Goal: Complete application form

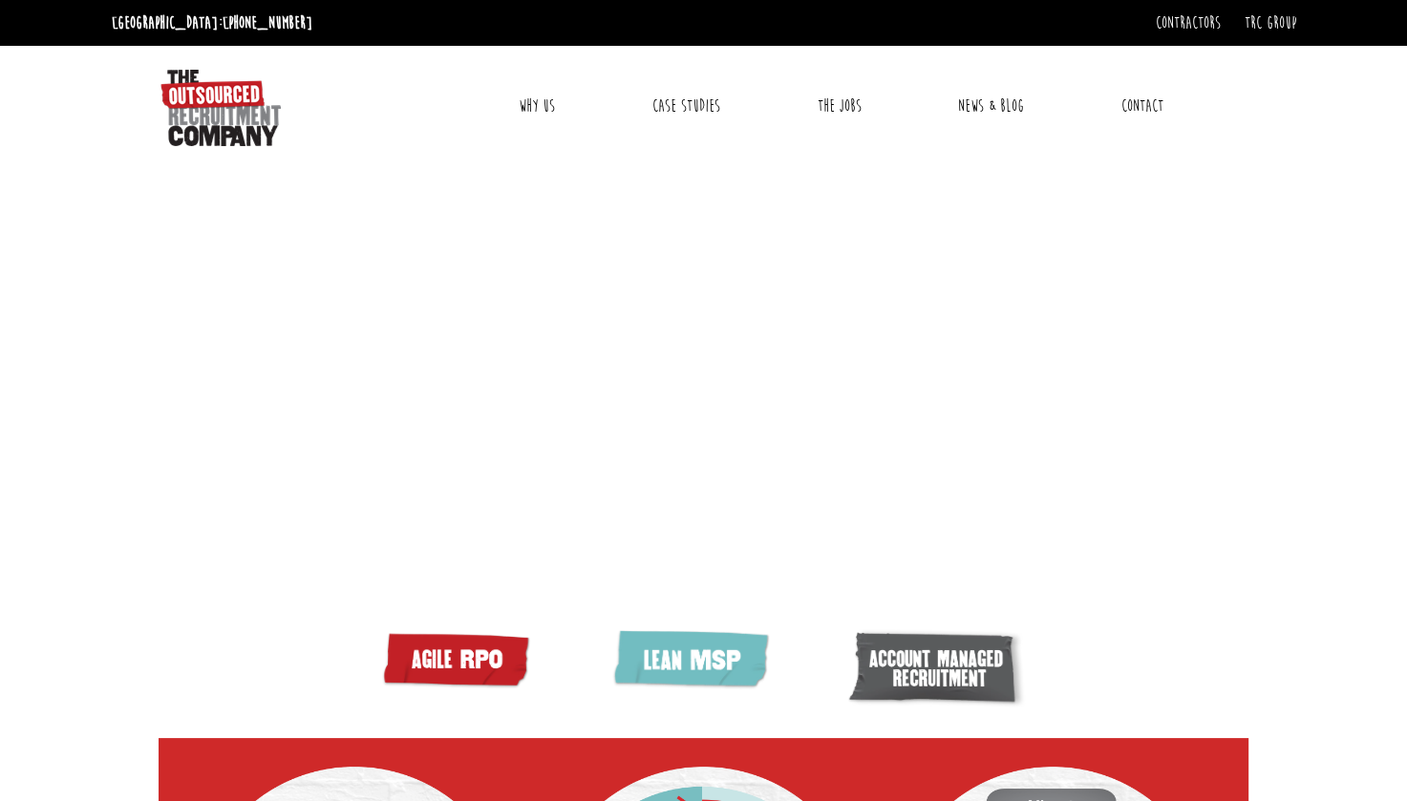
click at [1141, 93] on link "Contact" at bounding box center [1142, 106] width 71 height 48
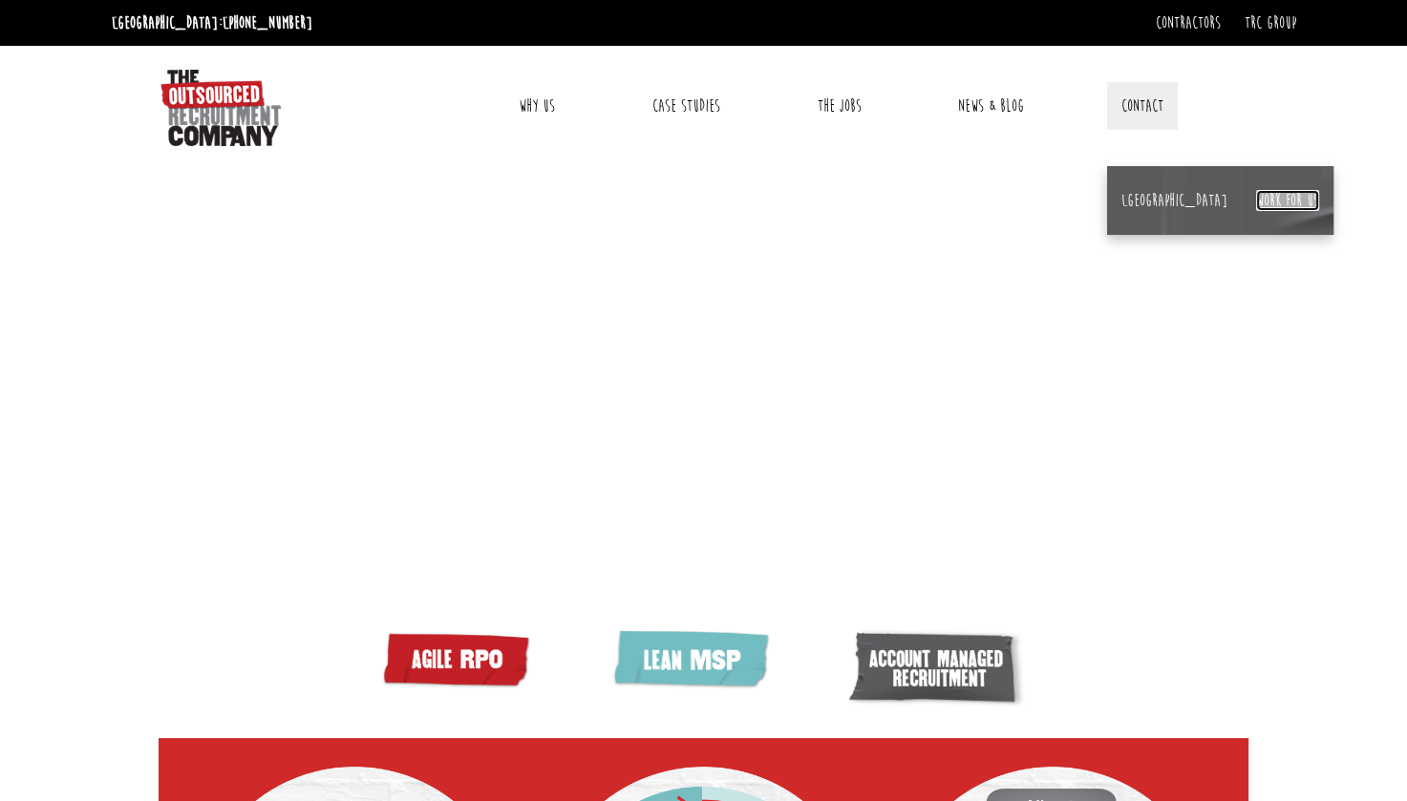
click at [1256, 203] on link "Work for us" at bounding box center [1287, 200] width 63 height 21
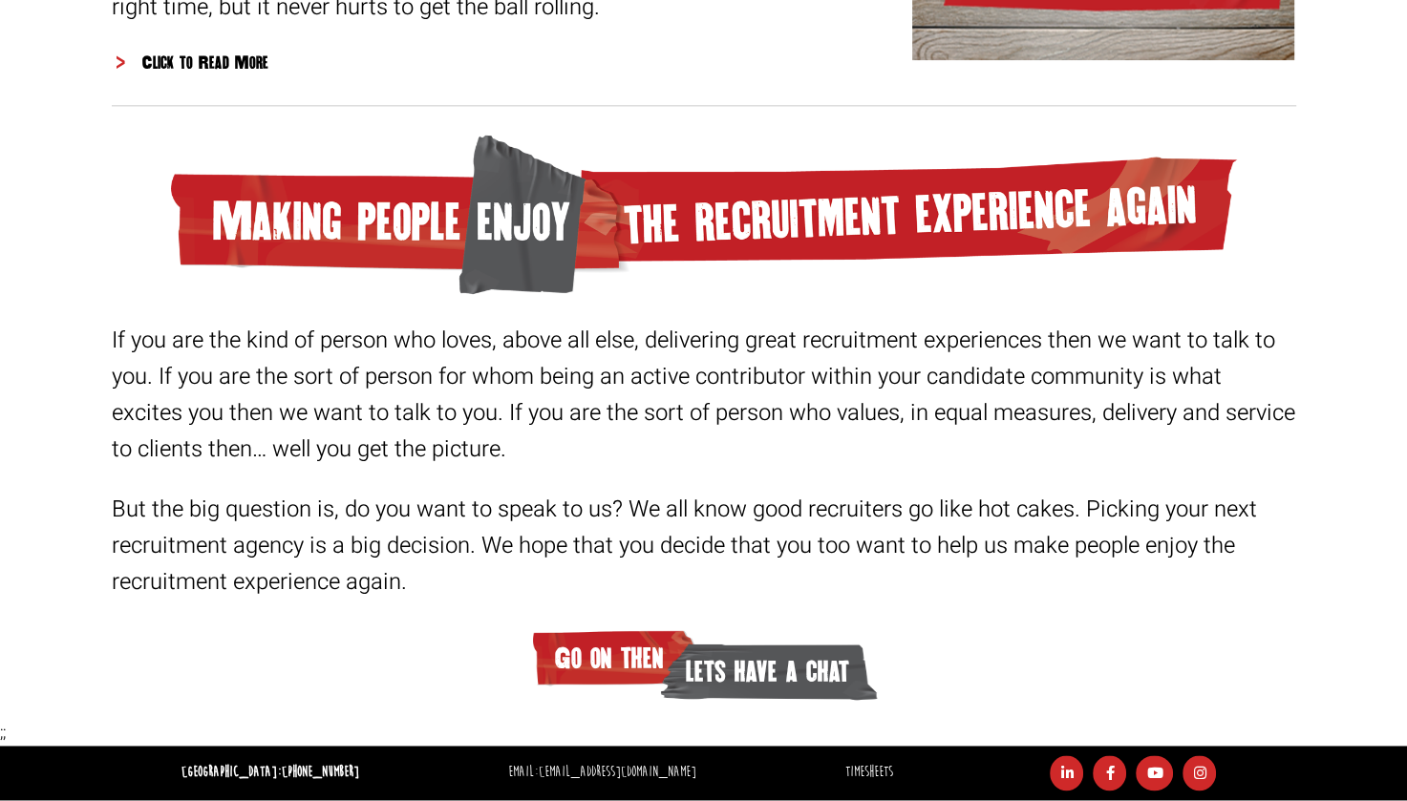
scroll to position [2471, 0]
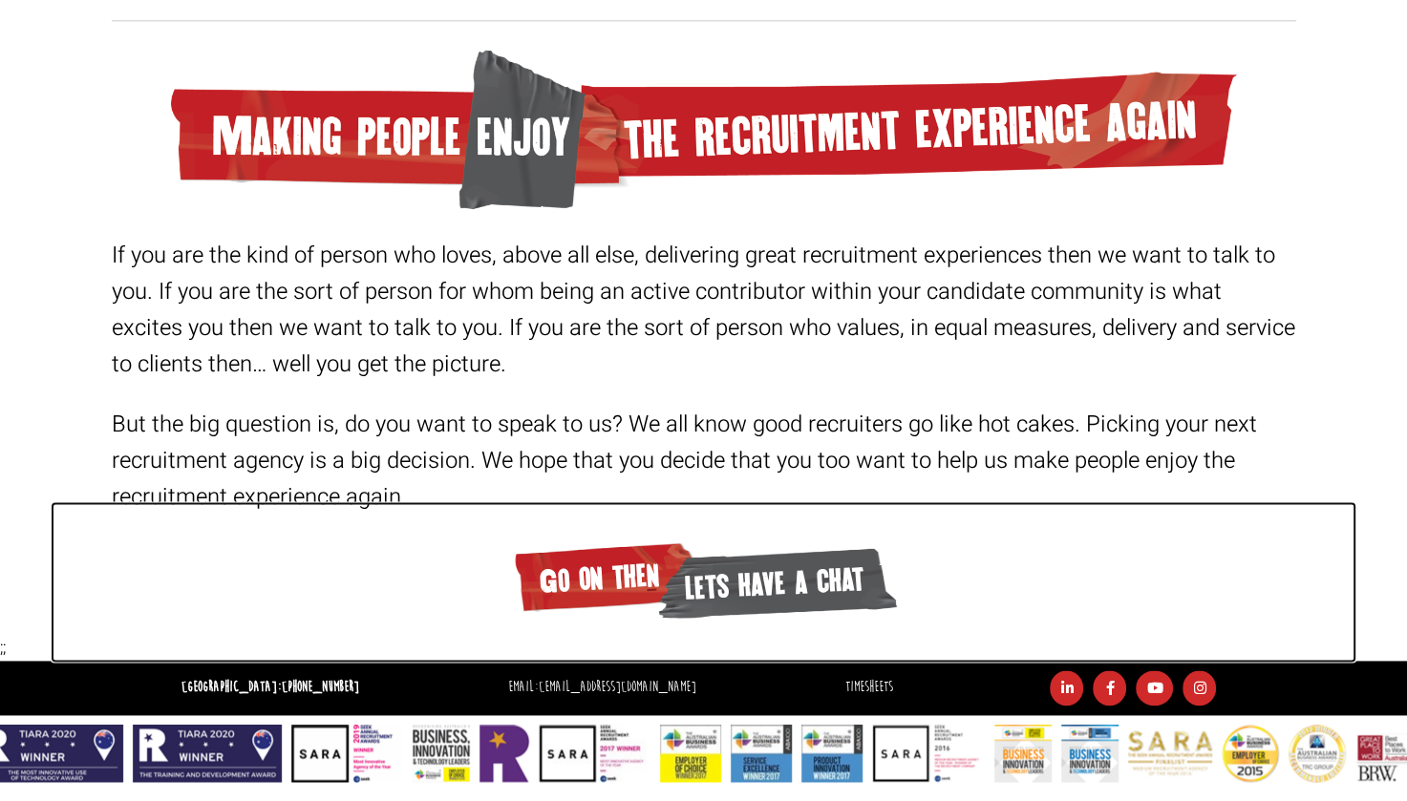
click at [774, 587] on span "lets have a chat" at bounding box center [775, 583] width 243 height 84
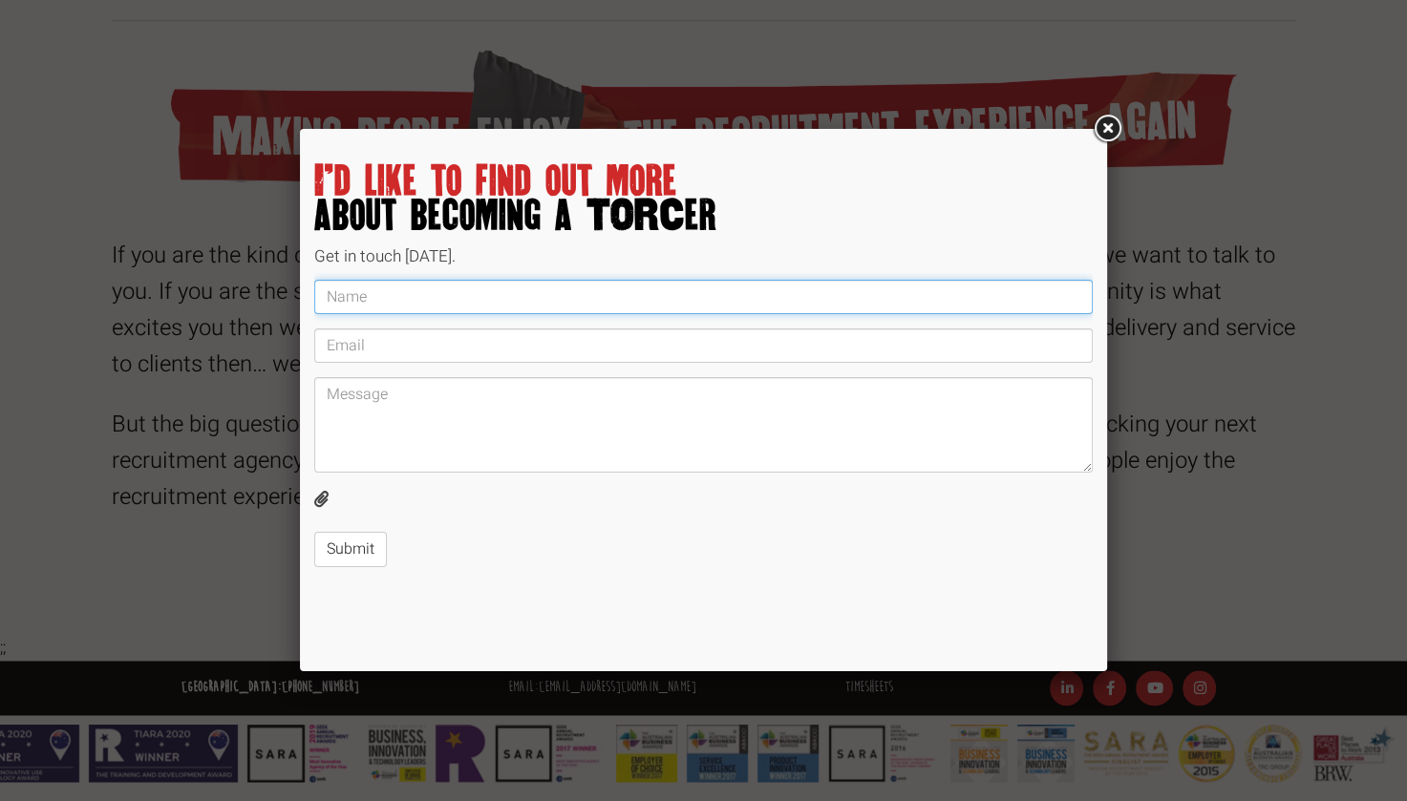
click at [443, 300] on input "text" at bounding box center [703, 297] width 778 height 34
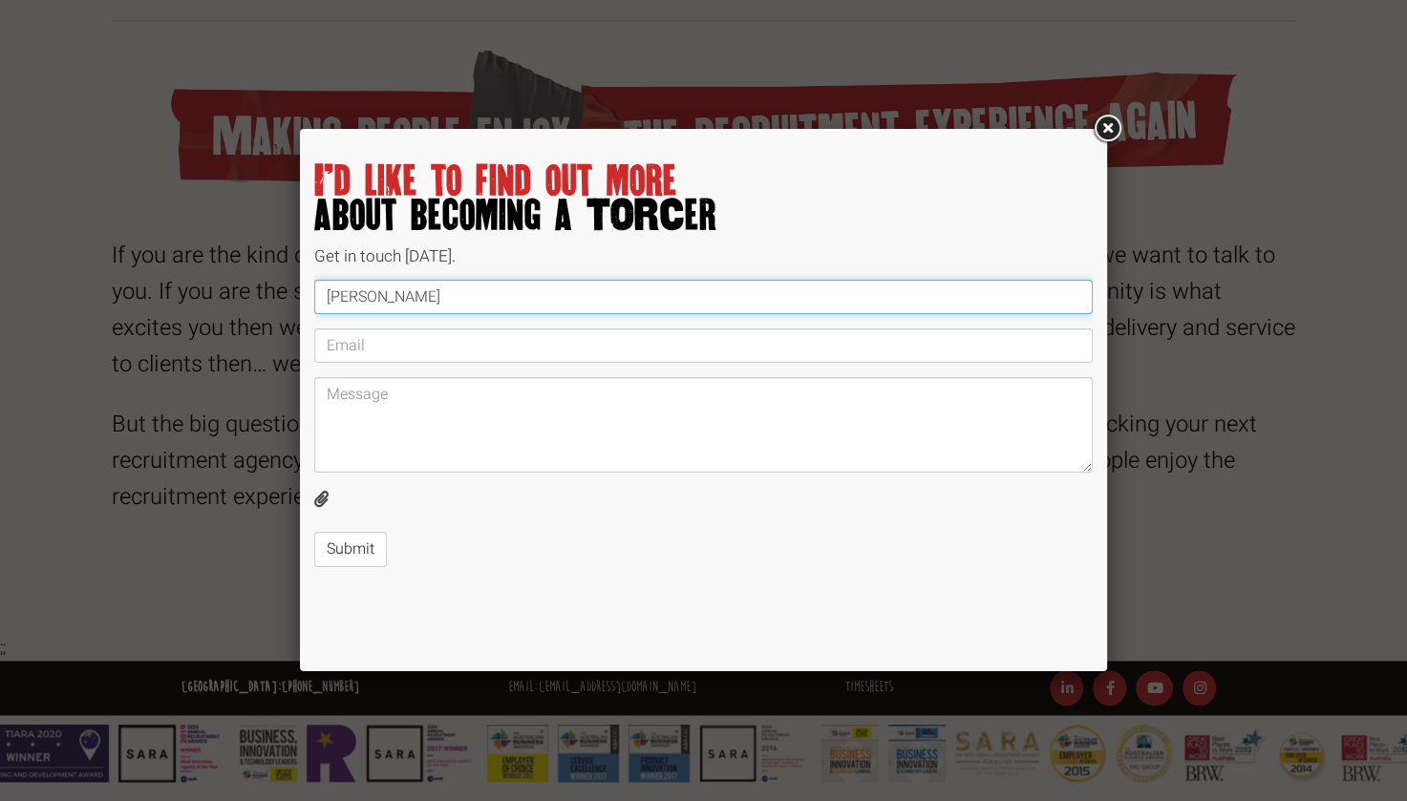
type input "Louise Maddalena"
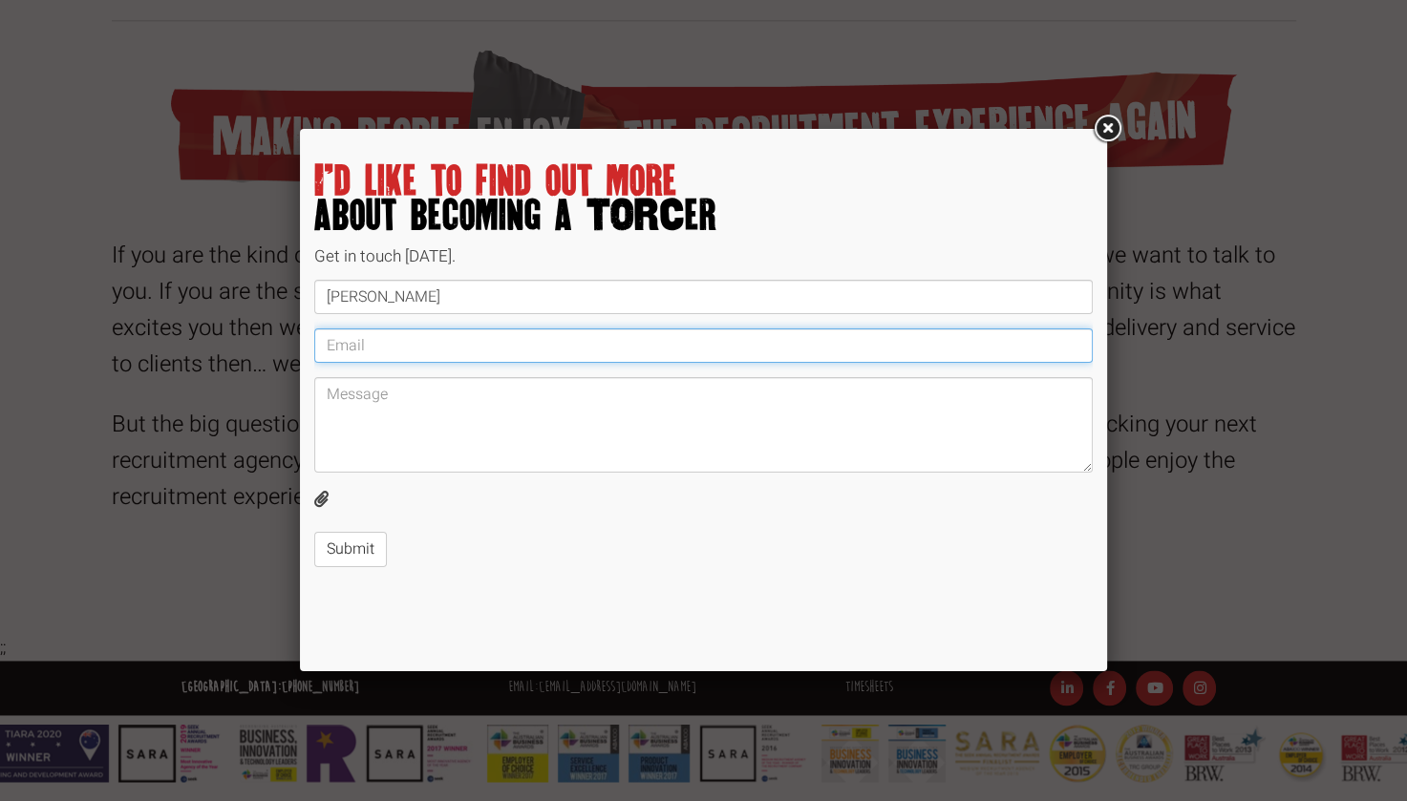
click at [342, 352] on input "email" at bounding box center [703, 346] width 778 height 34
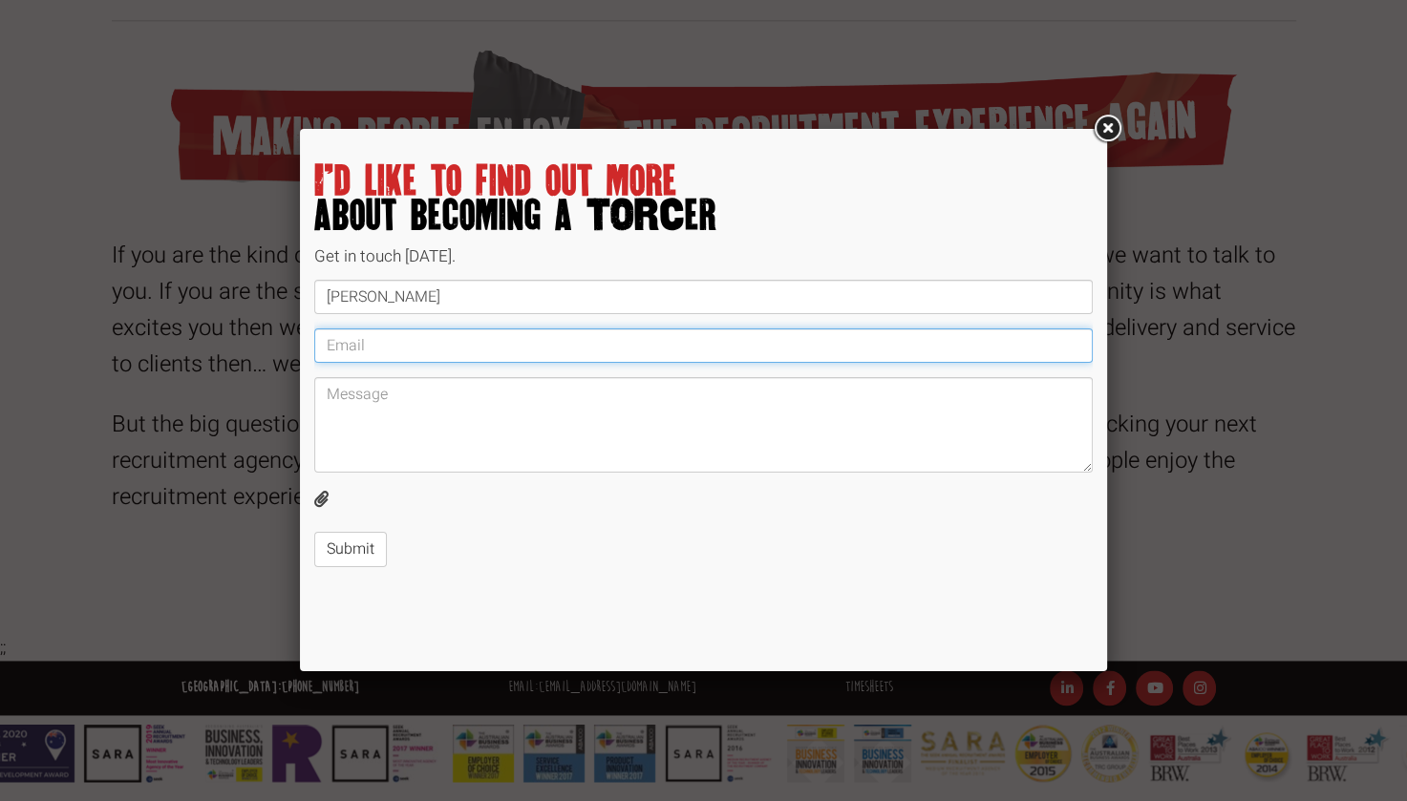
type input "loumaddalena@bigpond.com"
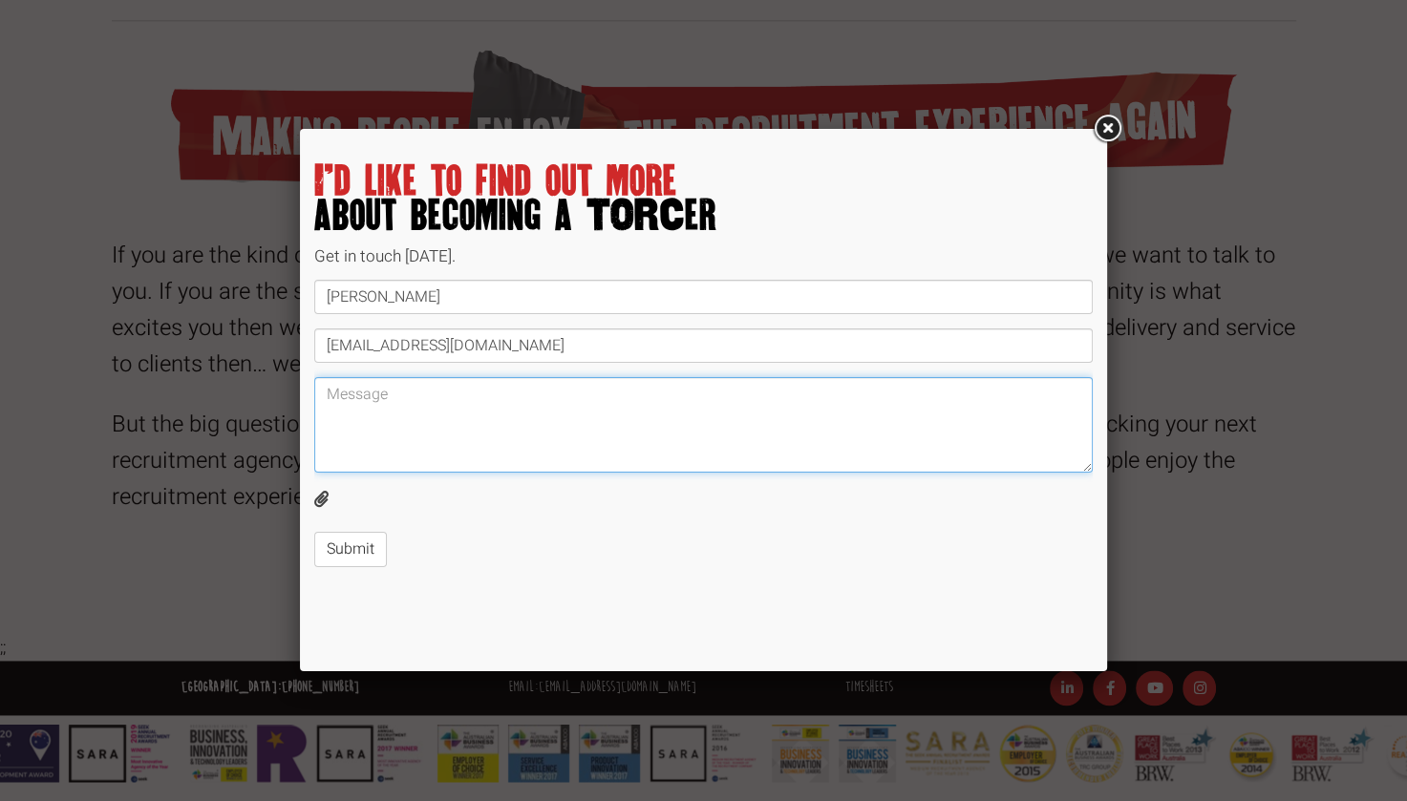
click at [363, 390] on textarea at bounding box center [703, 425] width 778 height 96
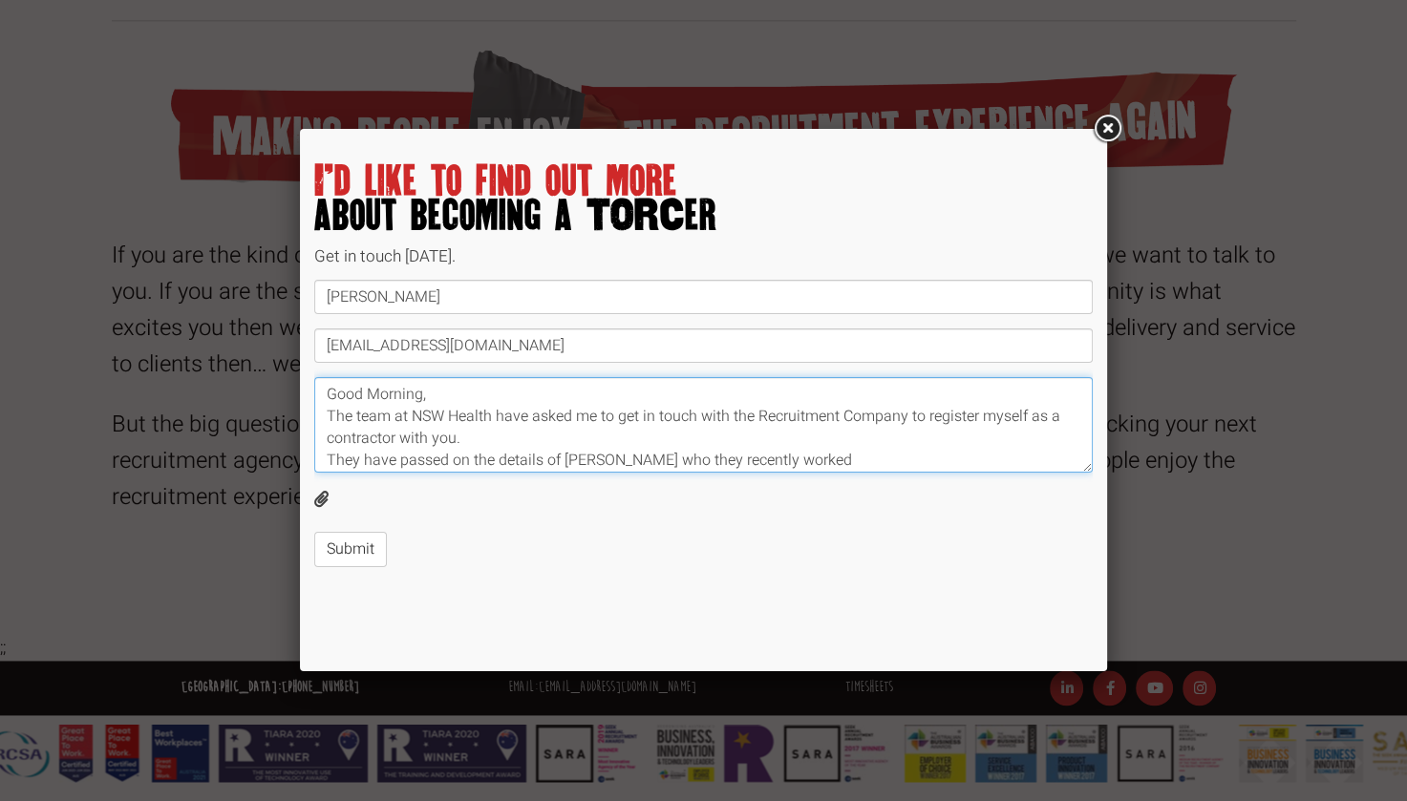
click at [467, 438] on textarea "Good Morning, The team at NSW Health have asked me to get in touch with the Rec…" at bounding box center [703, 425] width 778 height 96
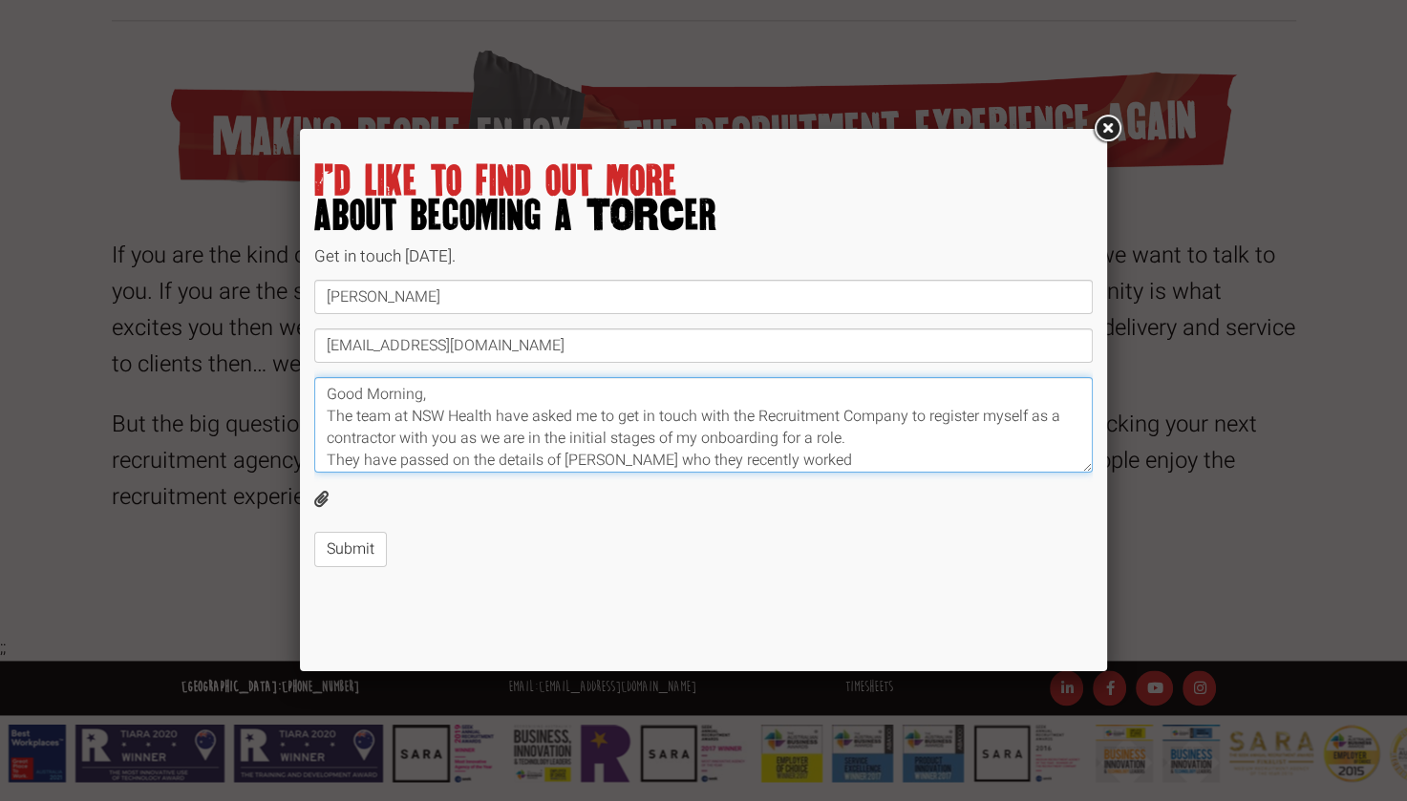
click at [458, 436] on textarea "Good Morning, The team at NSW Health have asked me to get in touch with the Rec…" at bounding box center [703, 425] width 778 height 96
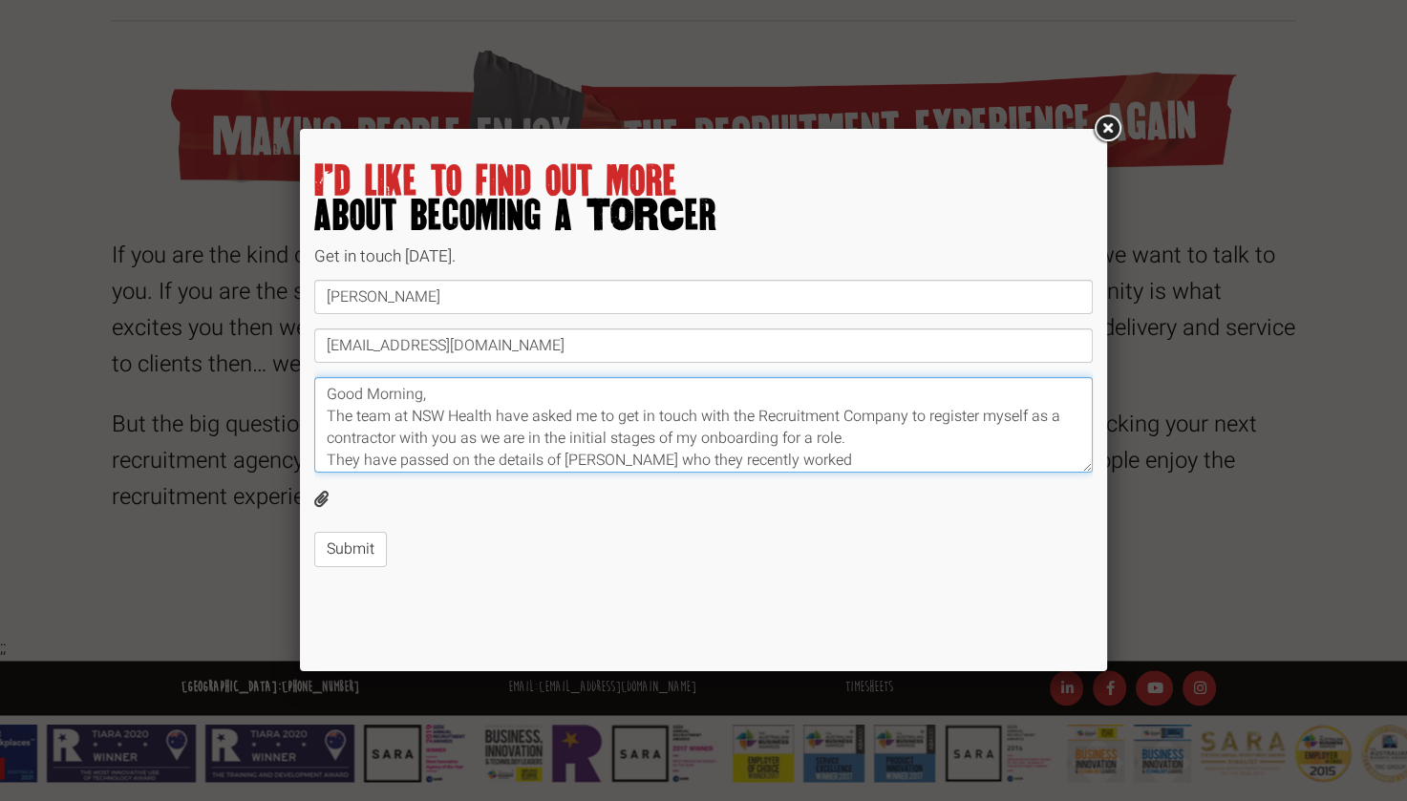
drag, startPoint x: 843, startPoint y: 439, endPoint x: 405, endPoint y: 442, distance: 438.4
click at [405, 442] on textarea "Good Morning, The team at NSW Health have asked me to get in touch with the Rec…" at bounding box center [703, 425] width 778 height 96
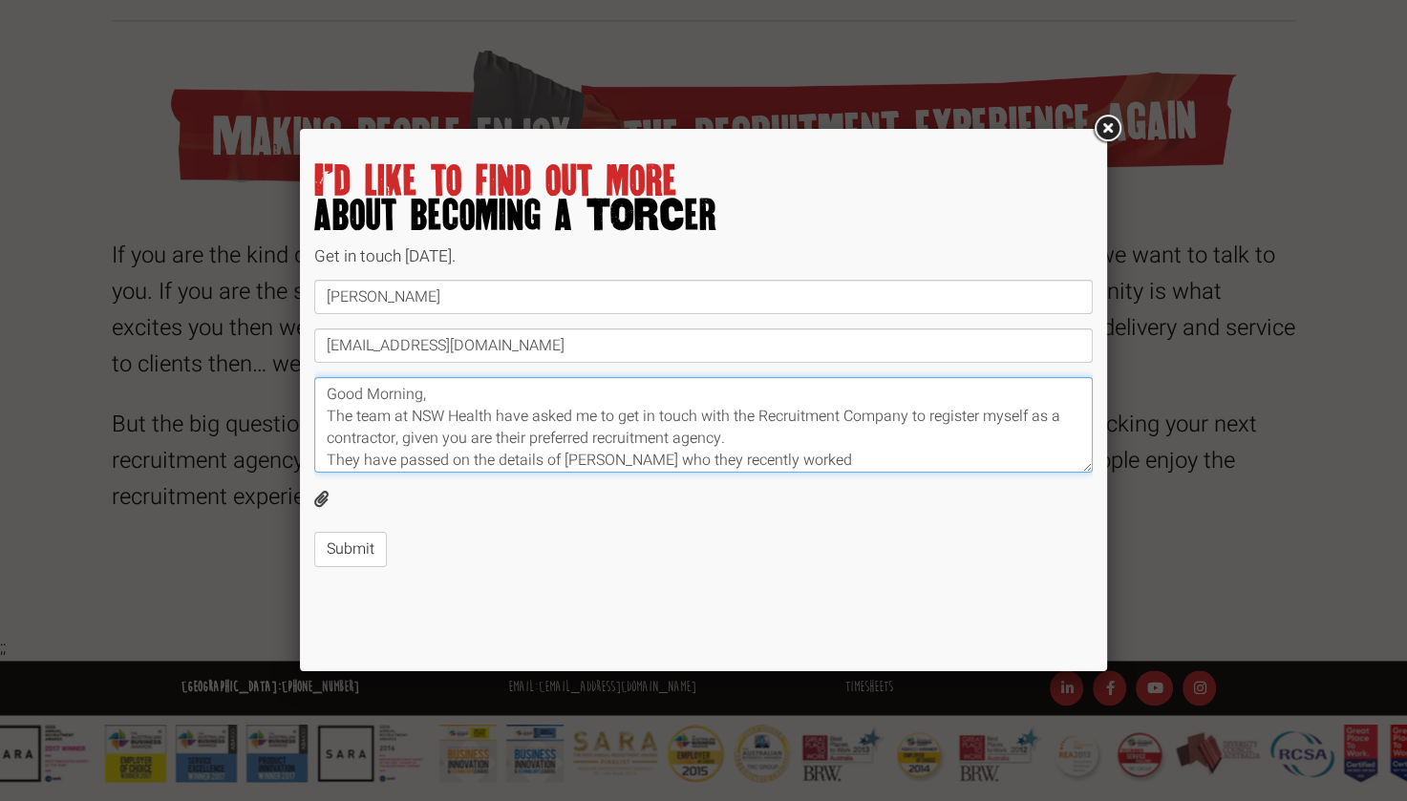
click at [757, 417] on textarea "Good Morning, The team at NSW Health have asked me to get in touch with the Rec…" at bounding box center [703, 425] width 778 height 96
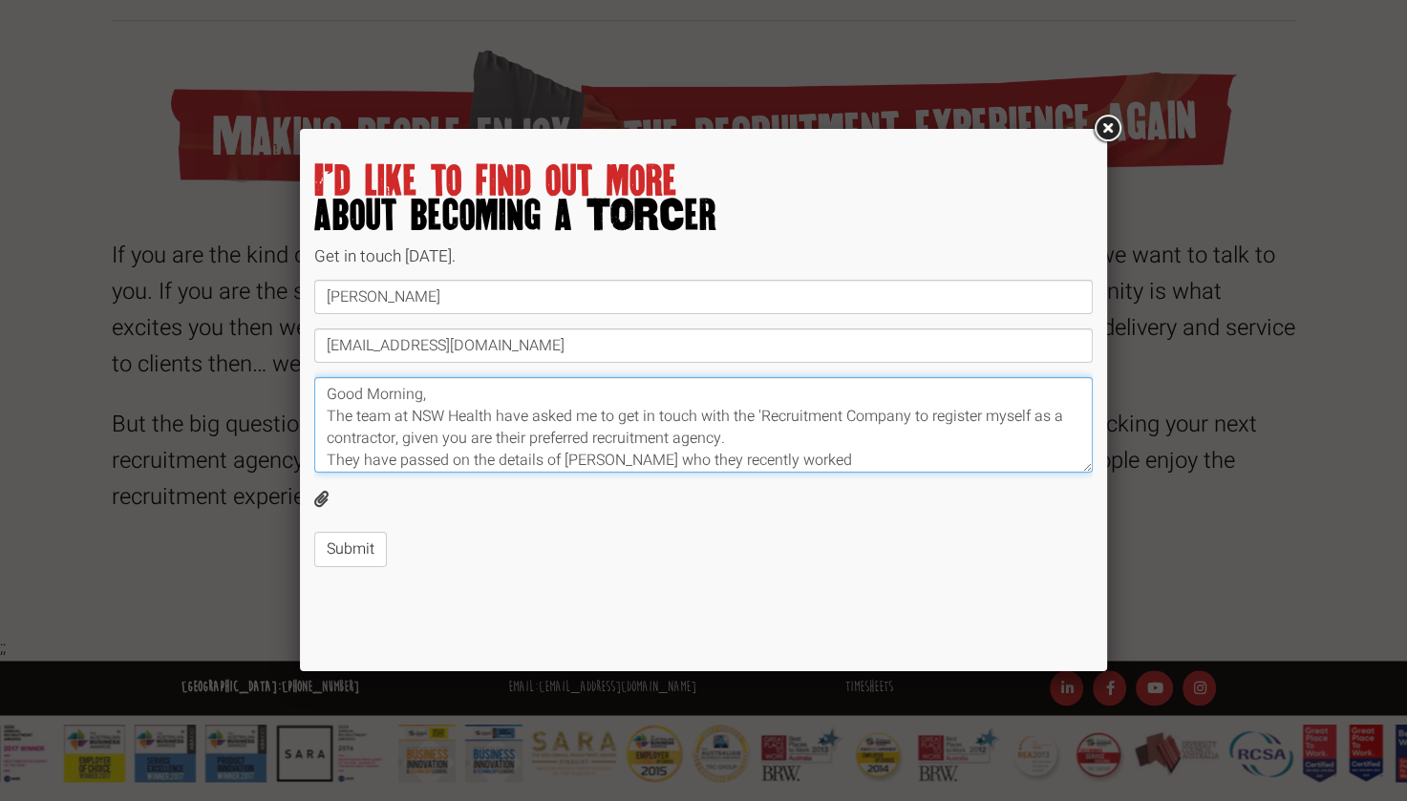
click at [907, 413] on textarea "Good Morning, The team at NSW Health have asked me to get in touch with the 'Re…" at bounding box center [703, 425] width 778 height 96
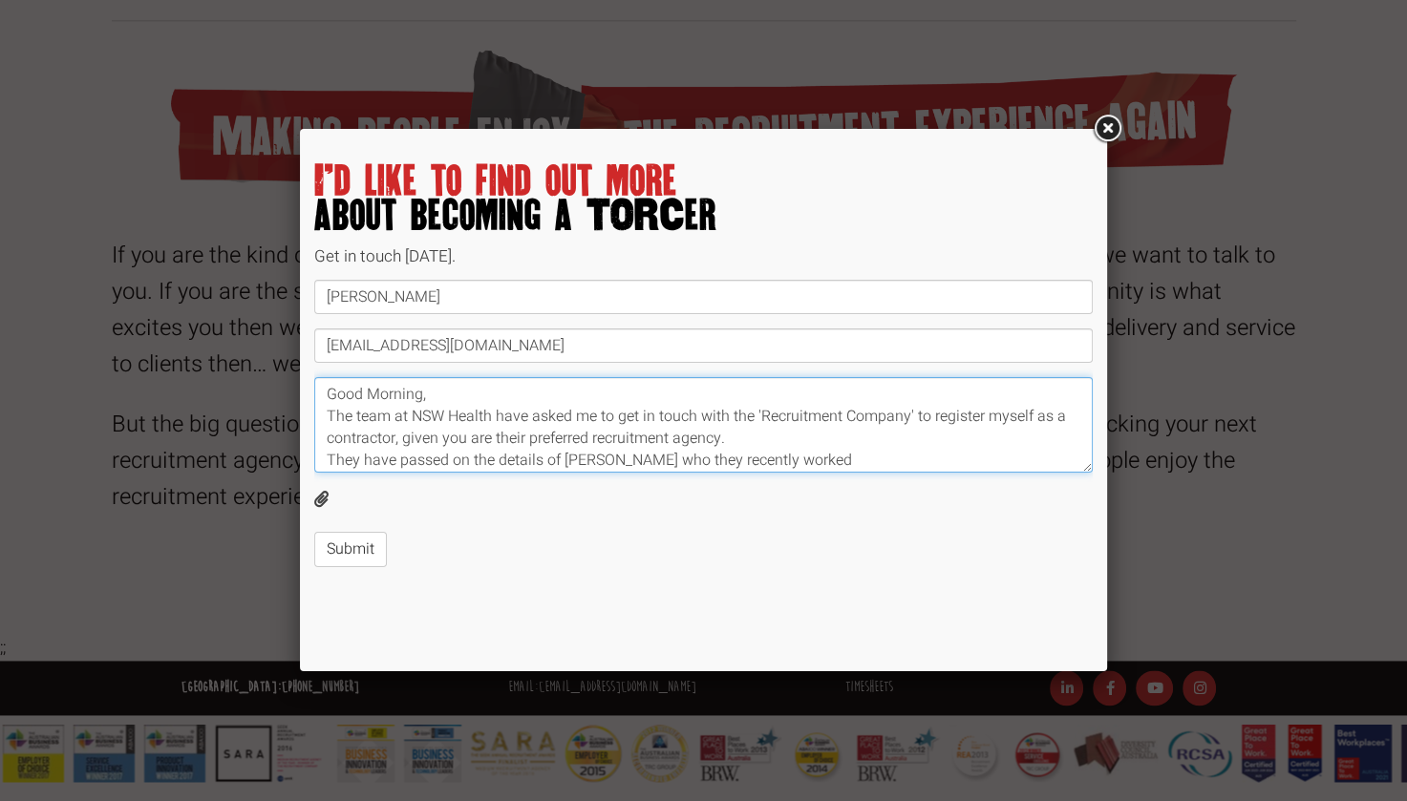
drag, startPoint x: 734, startPoint y: 441, endPoint x: 417, endPoint y: 449, distance: 316.3
click at [417, 449] on textarea "Good Morning, The team at NSW Health have asked me to get in touch with the 'Re…" at bounding box center [703, 425] width 778 height 96
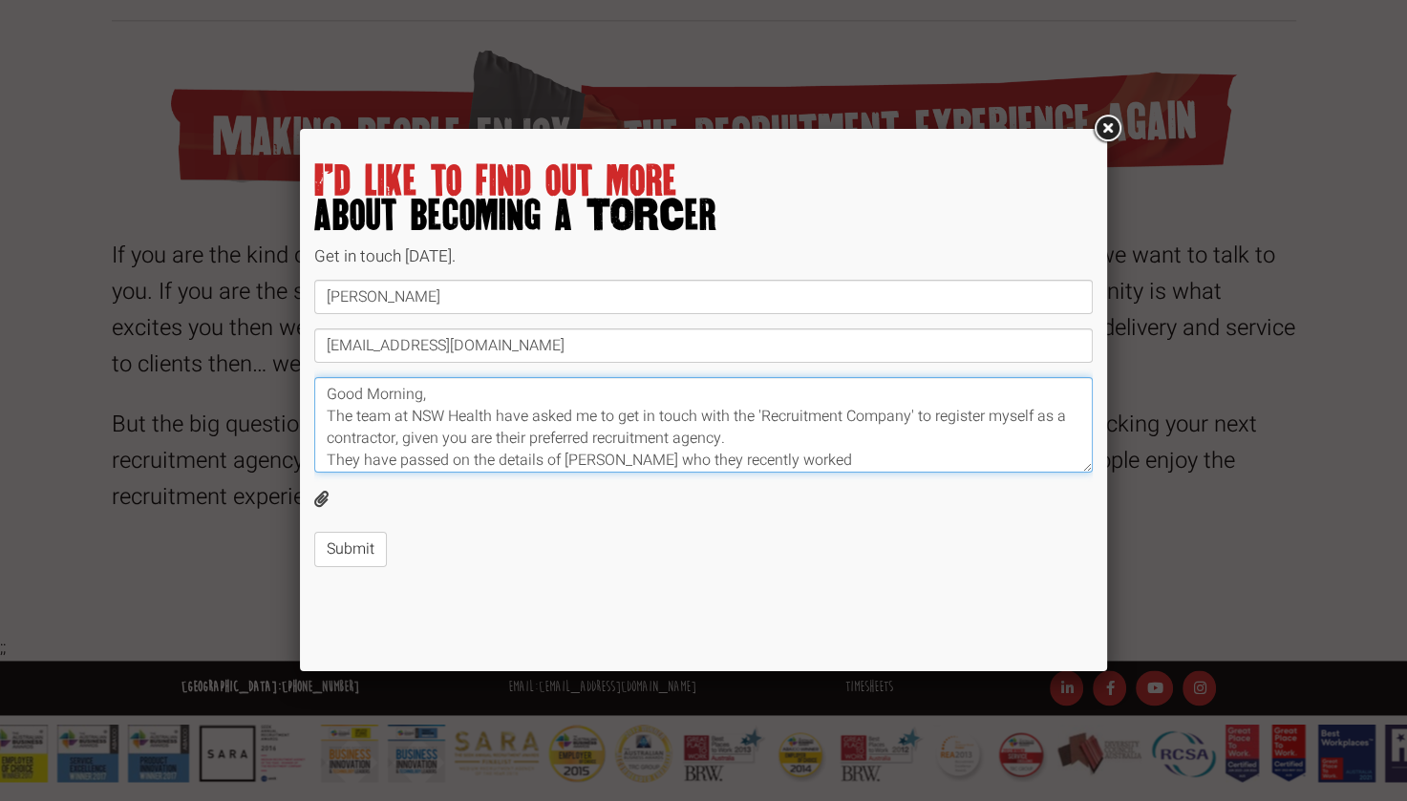
click at [718, 436] on textarea "Good Morning, The team at NSW Health have asked me to get in touch with the 'Re…" at bounding box center [703, 425] width 778 height 96
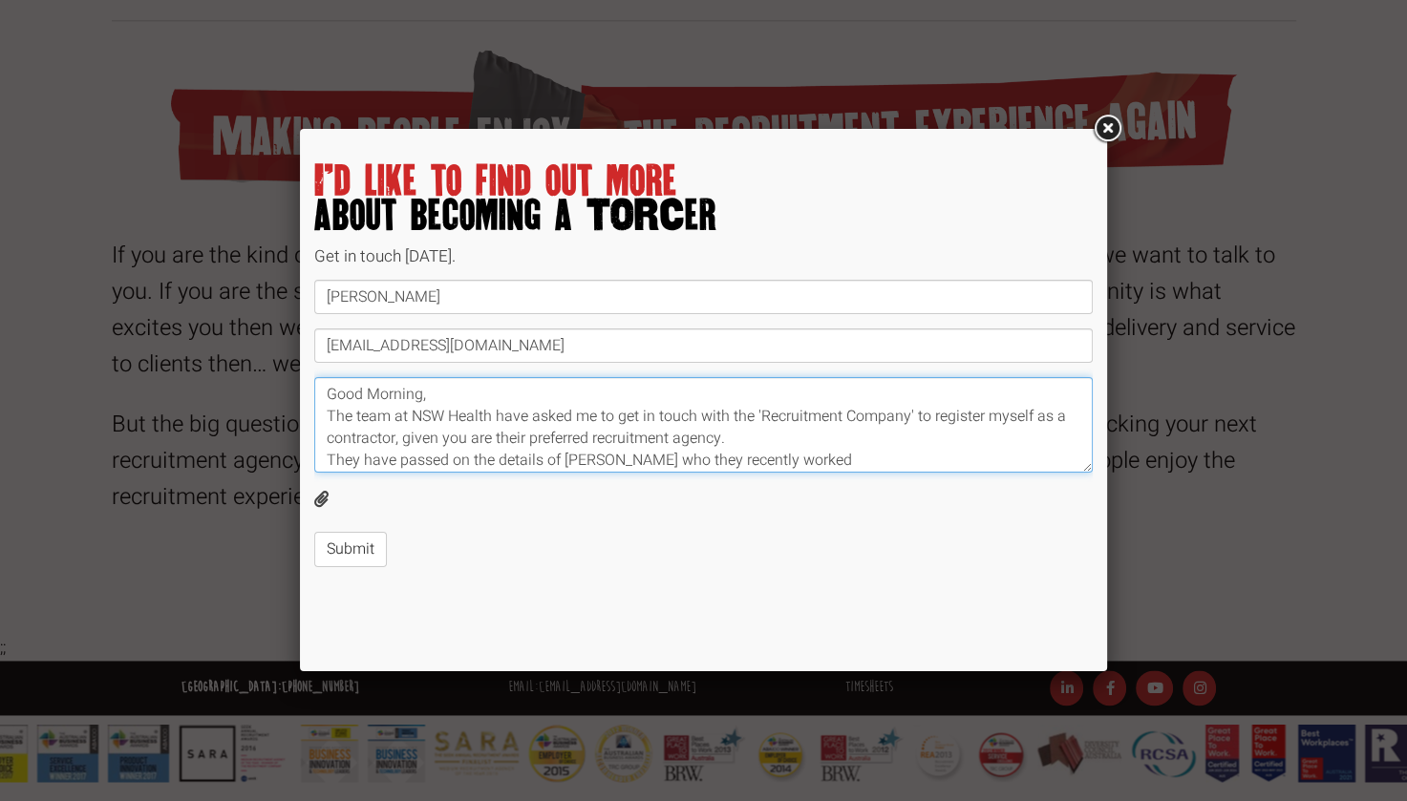
drag, startPoint x: 740, startPoint y: 437, endPoint x: 403, endPoint y: 441, distance: 337.2
click at [403, 441] on textarea "Good Morning, The team at NSW Health have asked me to get in touch with the 'Re…" at bounding box center [703, 425] width 778 height 96
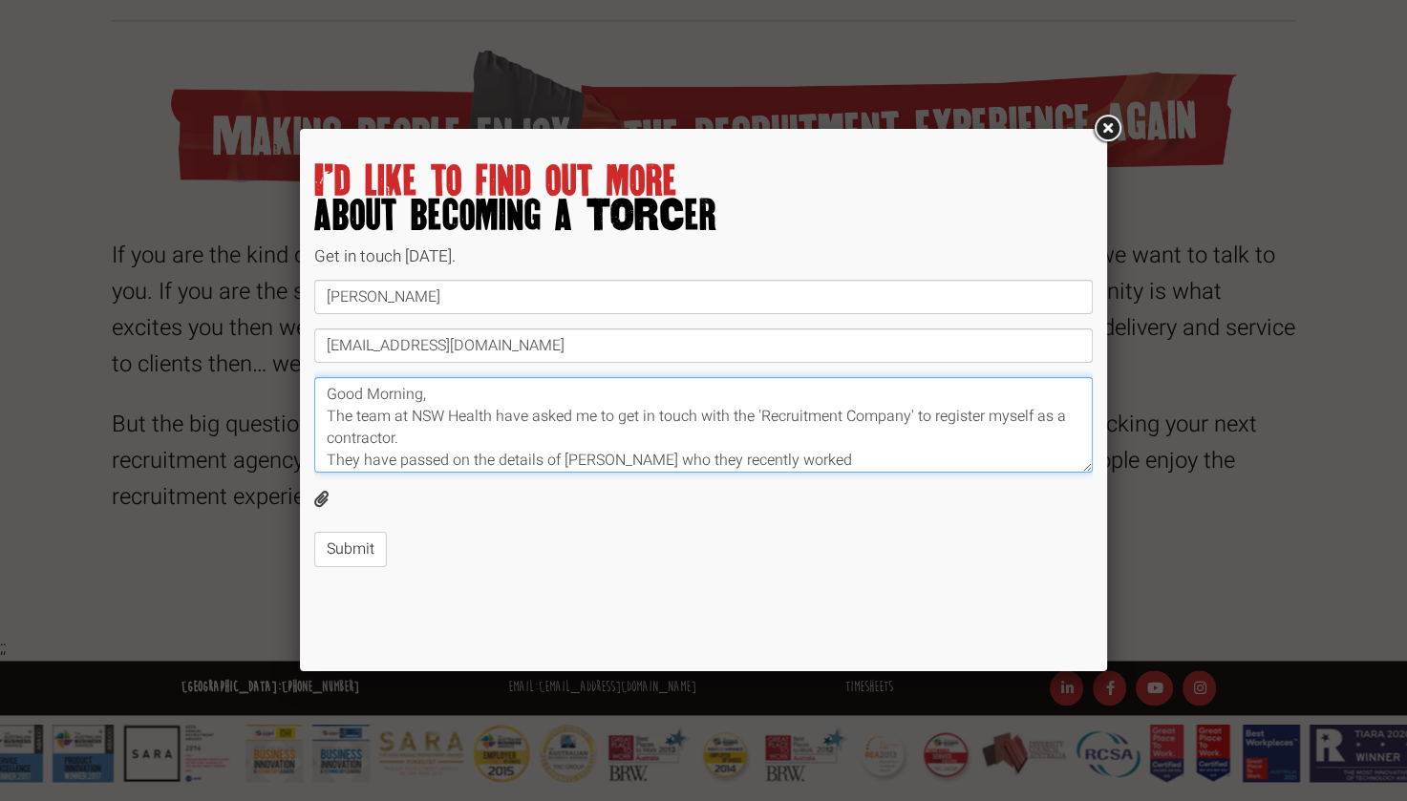
click at [841, 458] on textarea "Good Morning, The team at NSW Health have asked me to get in touch with the 'Re…" at bounding box center [703, 425] width 778 height 96
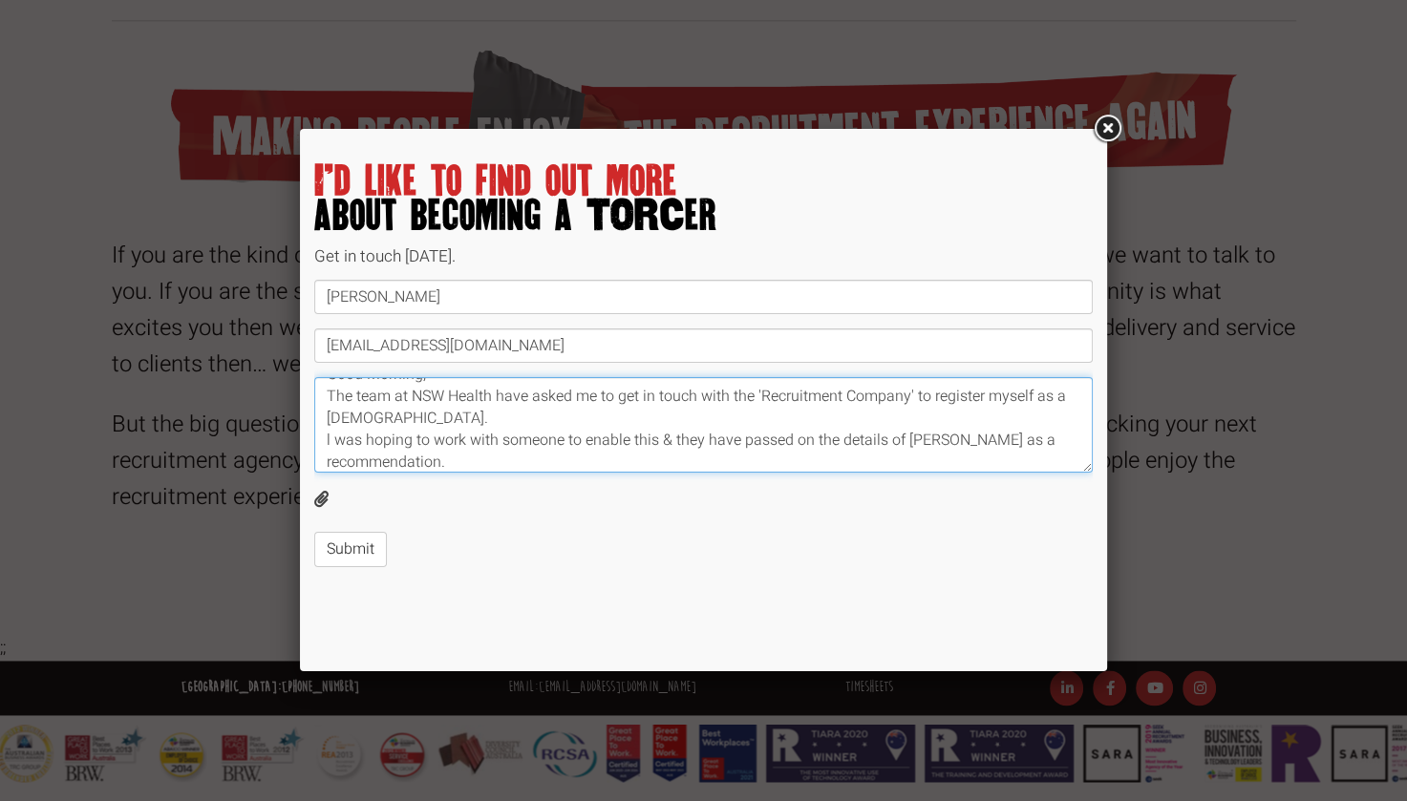
scroll to position [42, 0]
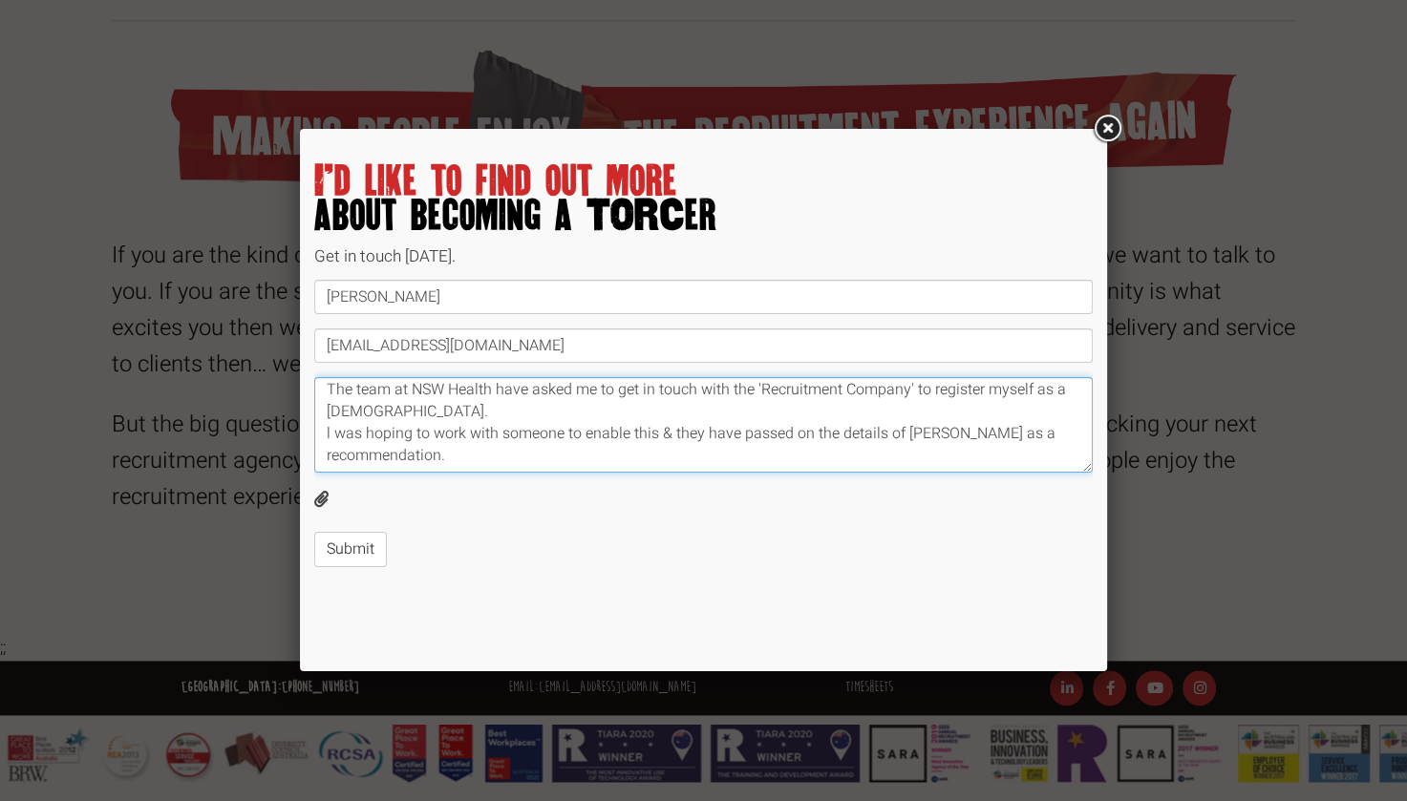
click at [990, 414] on textarea "Good Morning, The team at NSW Health have asked me to get in touch with the 'Re…" at bounding box center [703, 425] width 778 height 96
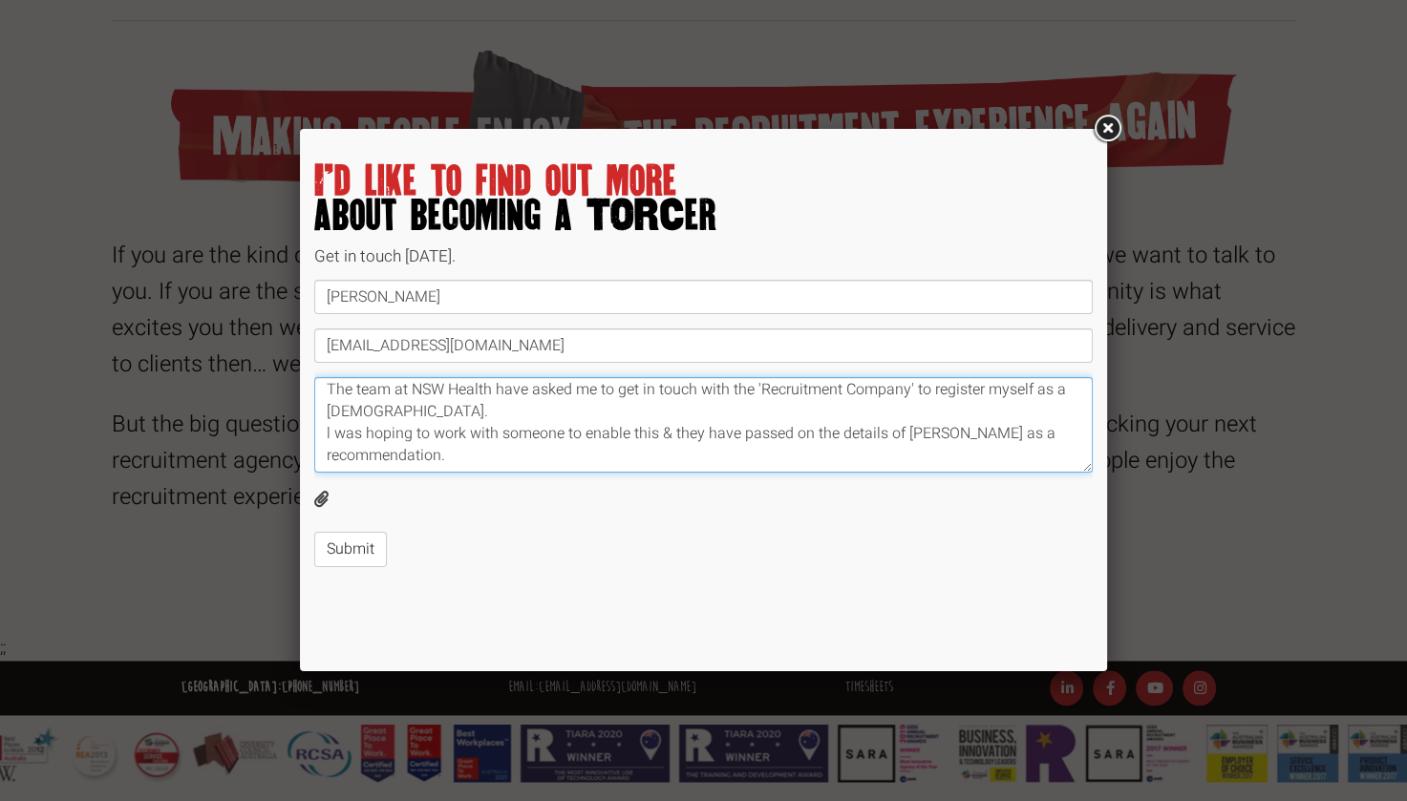
click at [469, 438] on textarea "Good Morning, The team at NSW Health have asked me to get in touch with the 'Re…" at bounding box center [703, 425] width 778 height 96
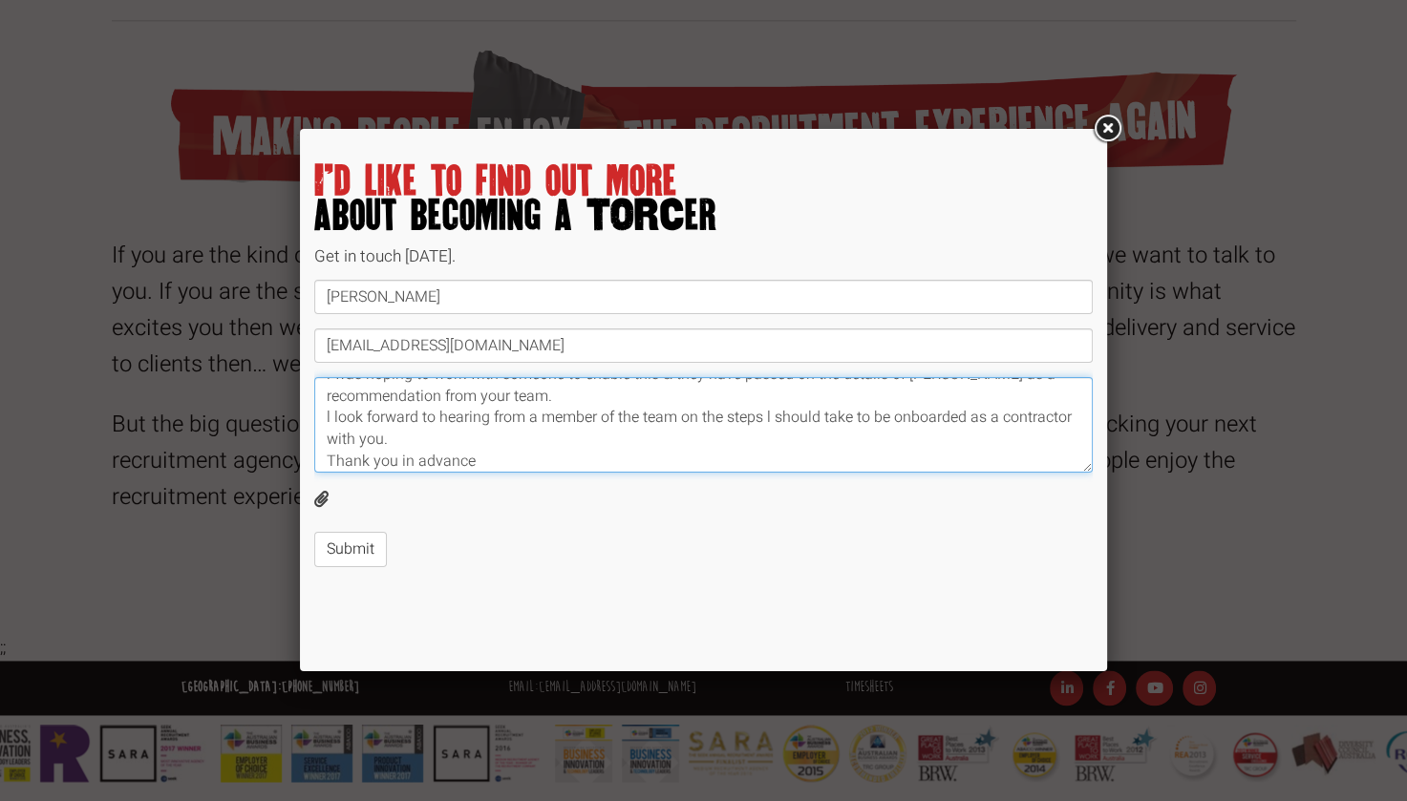
scroll to position [0, 0]
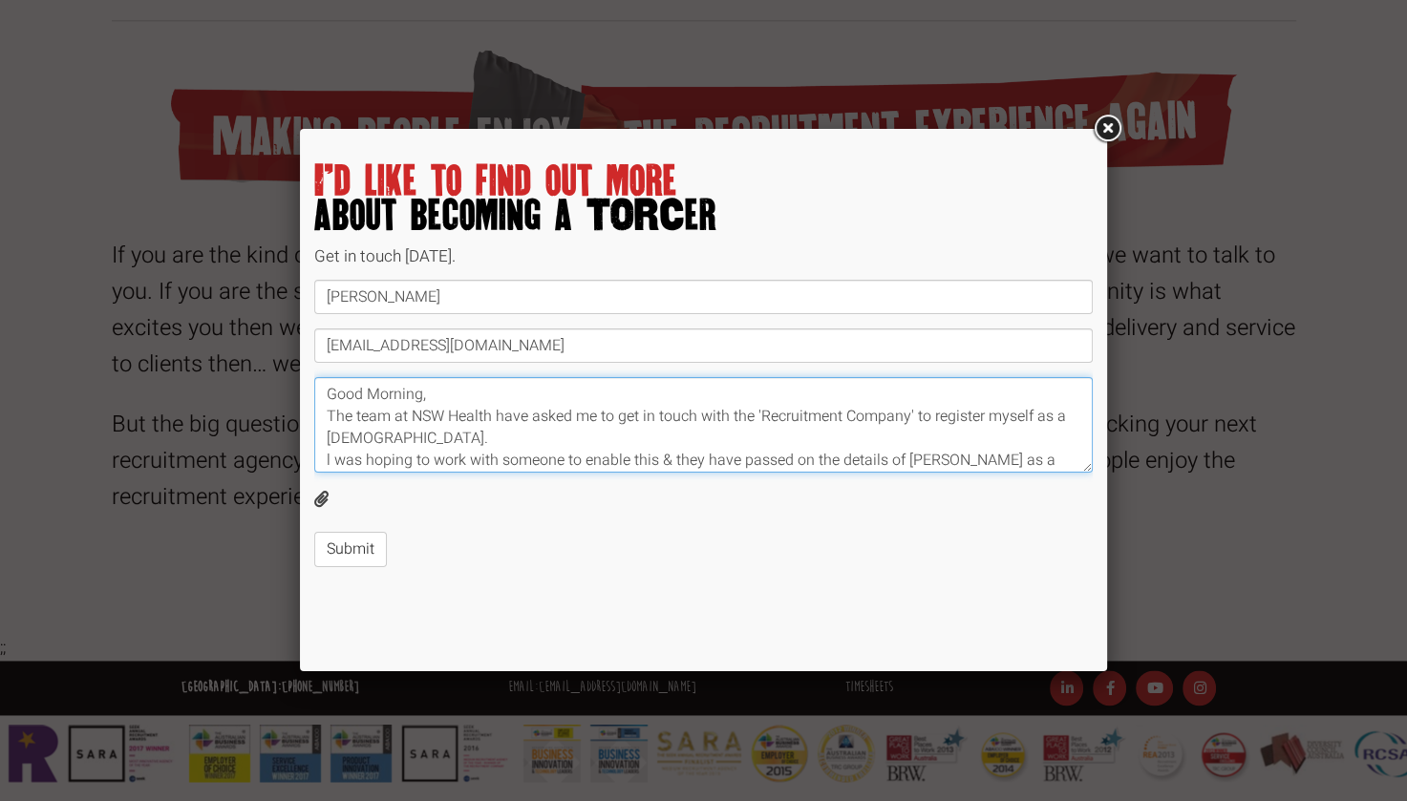
click at [416, 438] on textarea "Good Morning, The team at NSW Health have asked me to get in touch with the 'Re…" at bounding box center [703, 425] width 778 height 96
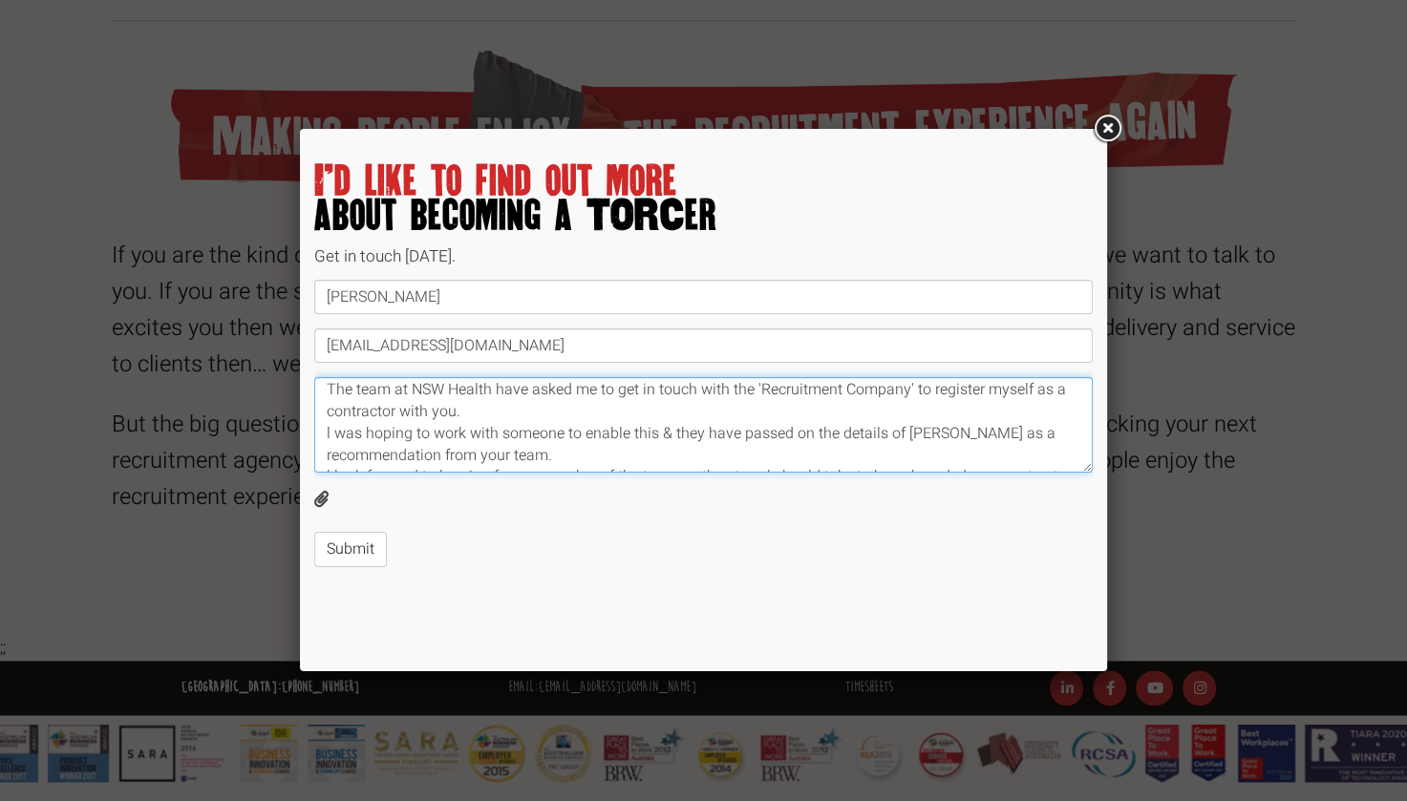
scroll to position [38, 0]
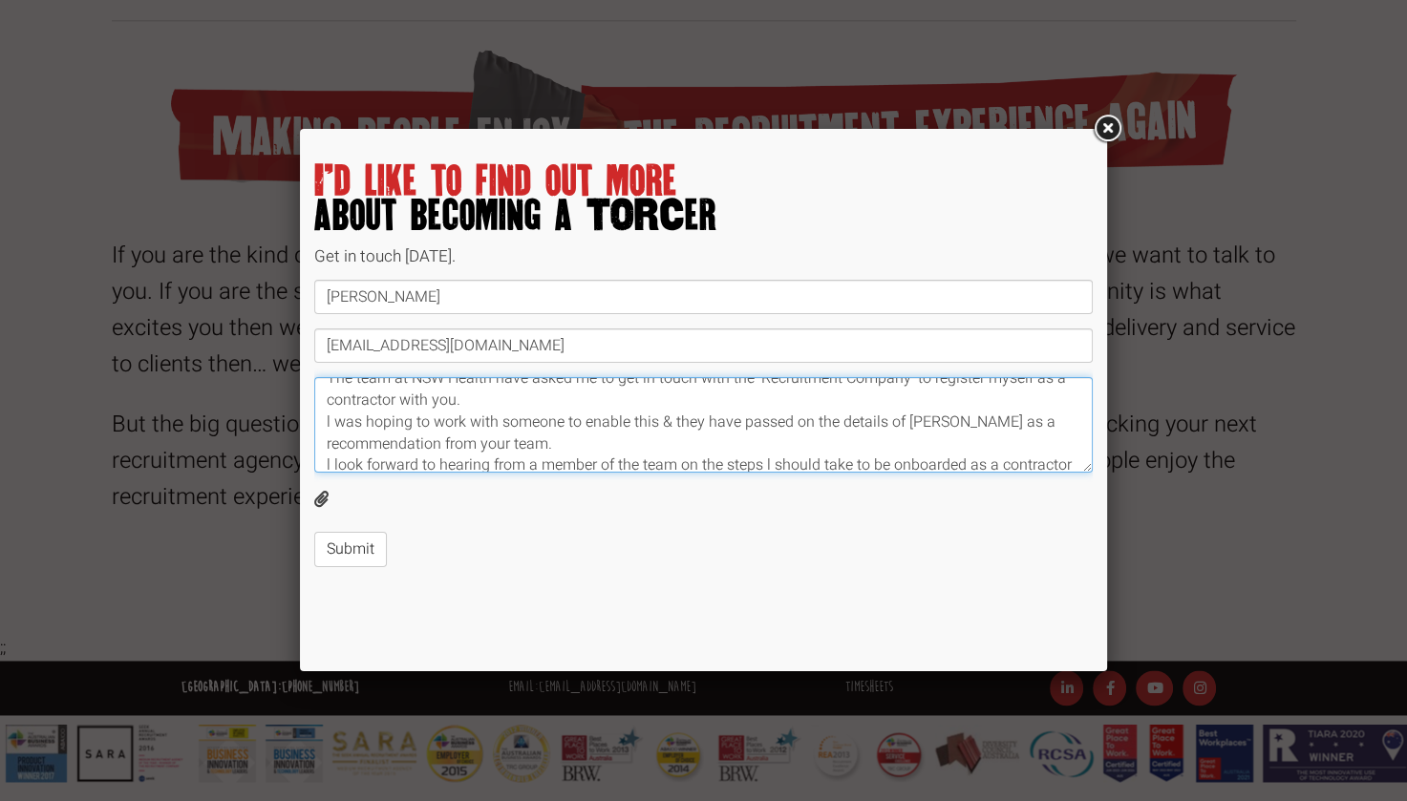
click at [991, 420] on textarea "Good Morning, The team at NSW Health have asked me to get in touch with the 'Re…" at bounding box center [703, 425] width 778 height 96
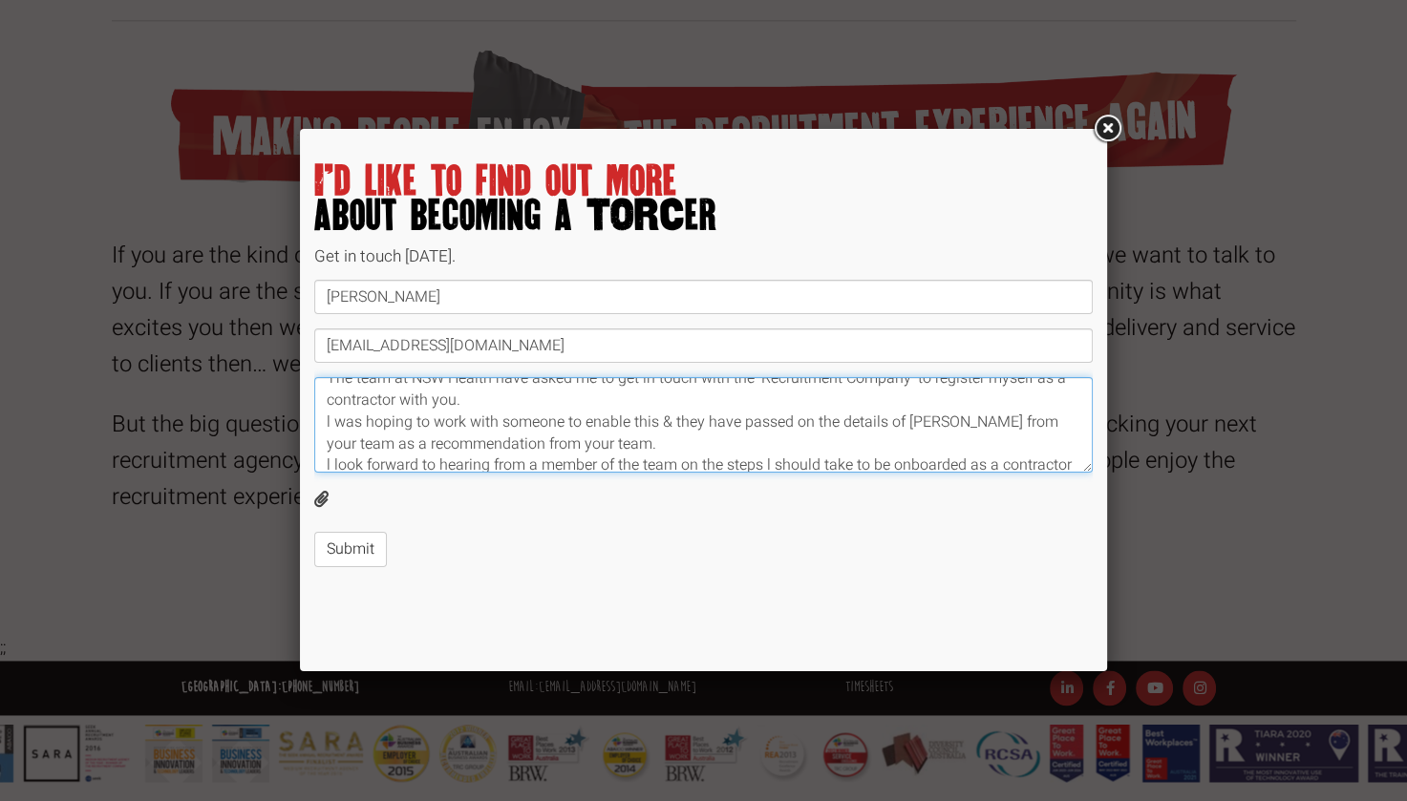
drag, startPoint x: 617, startPoint y: 442, endPoint x: 516, endPoint y: 446, distance: 101.3
click at [516, 446] on textarea "Good Morning, The team at NSW Health have asked me to get in touch with the 'Re…" at bounding box center [703, 425] width 778 height 96
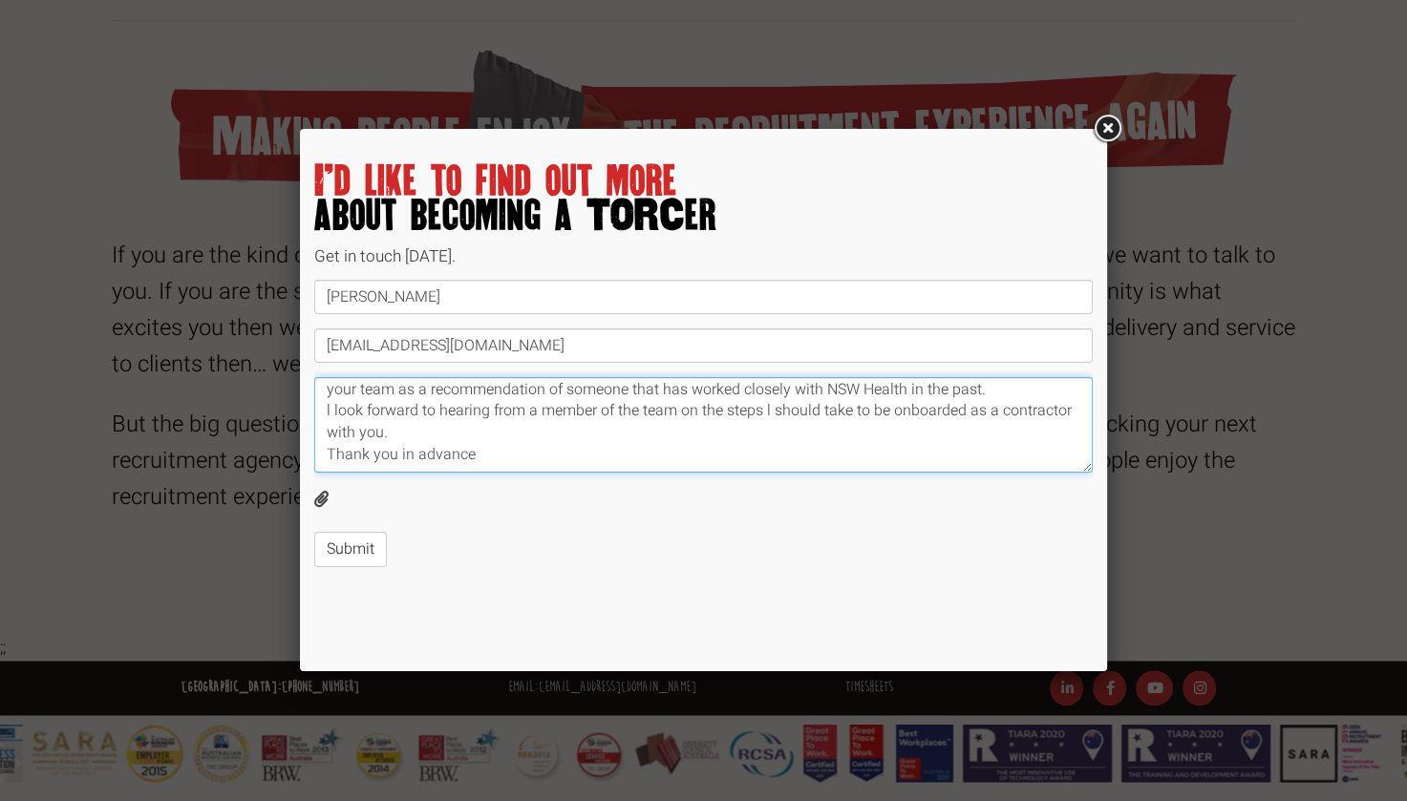
scroll to position [114, 0]
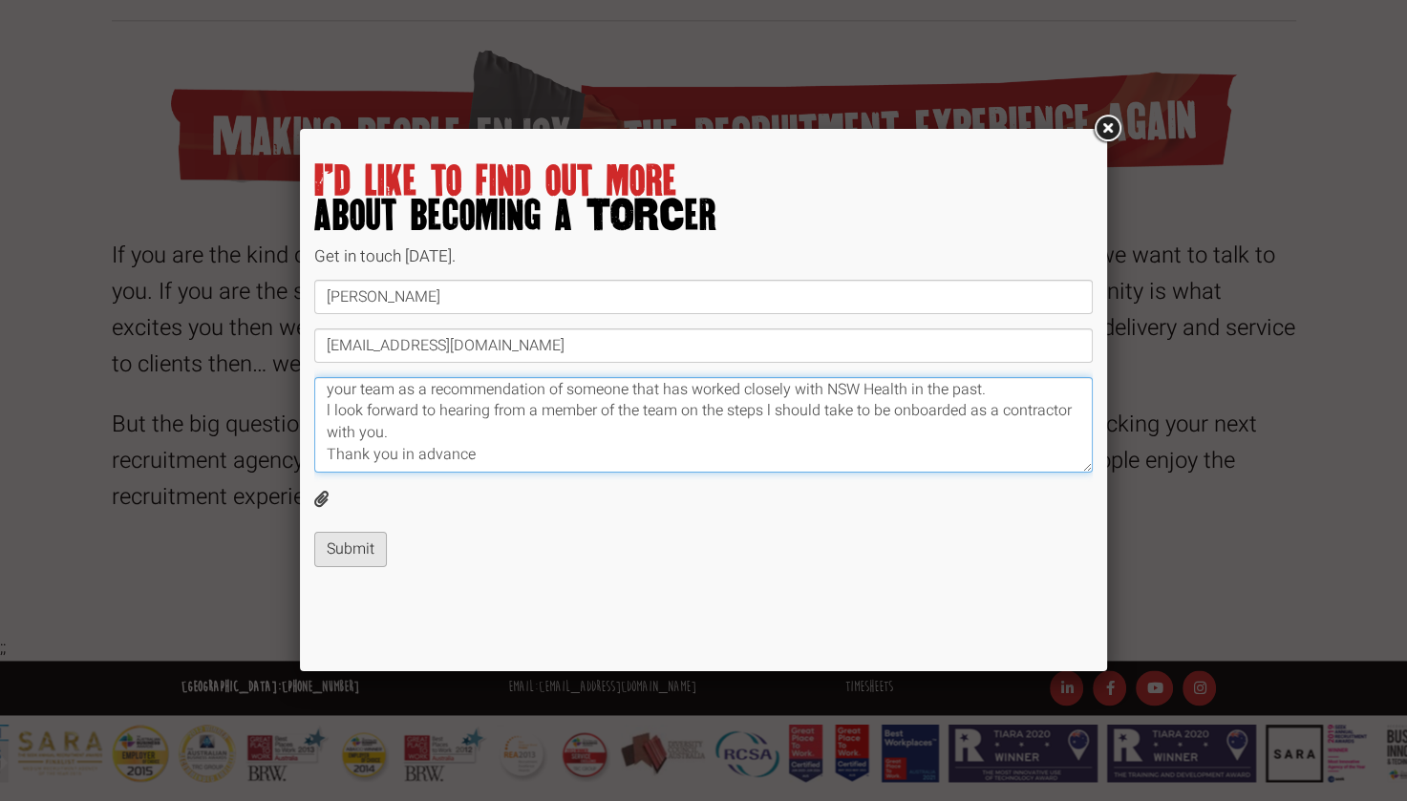
type textarea "Good Morning, The team at NSW Health have asked me to get in touch with the 'Re…"
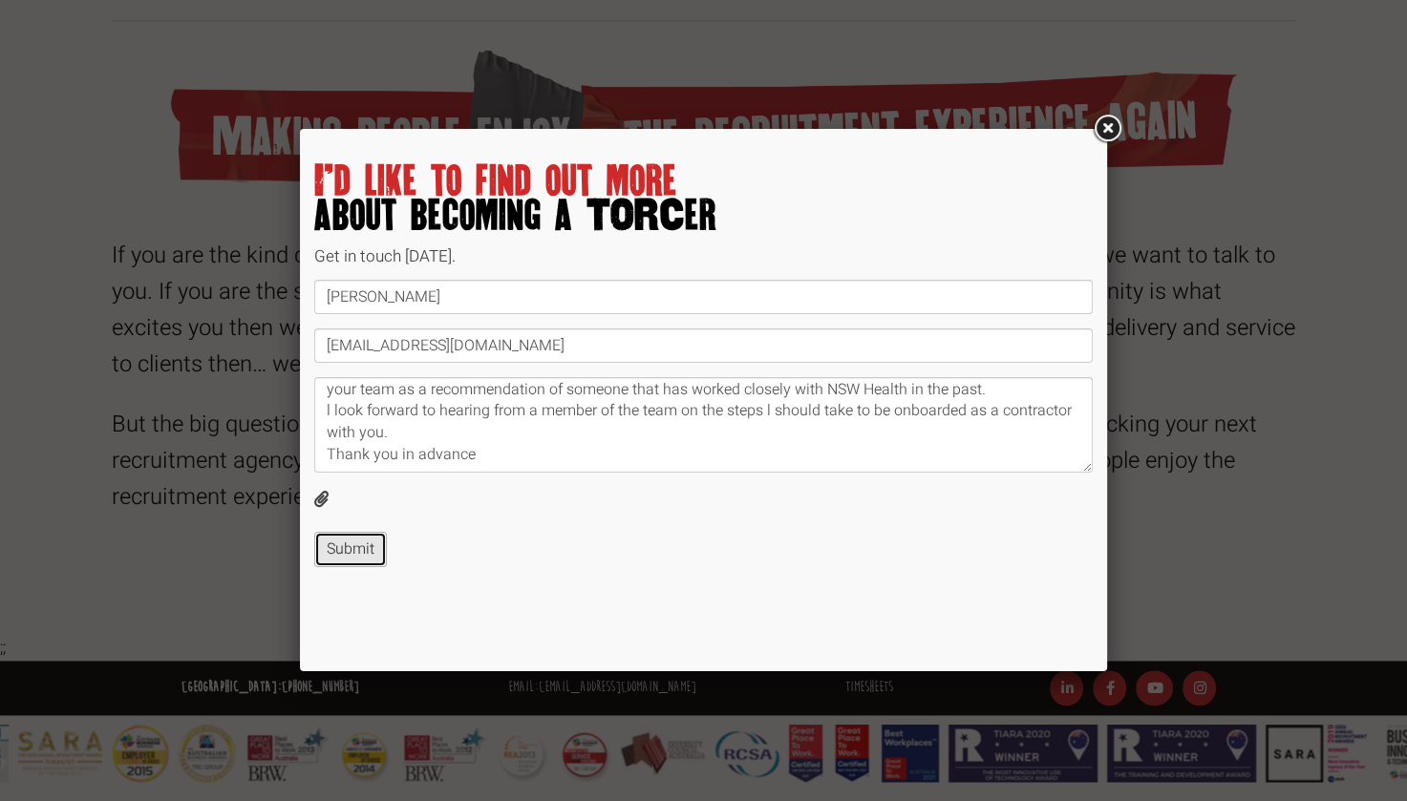
click at [363, 552] on button "Submit" at bounding box center [350, 549] width 73 height 35
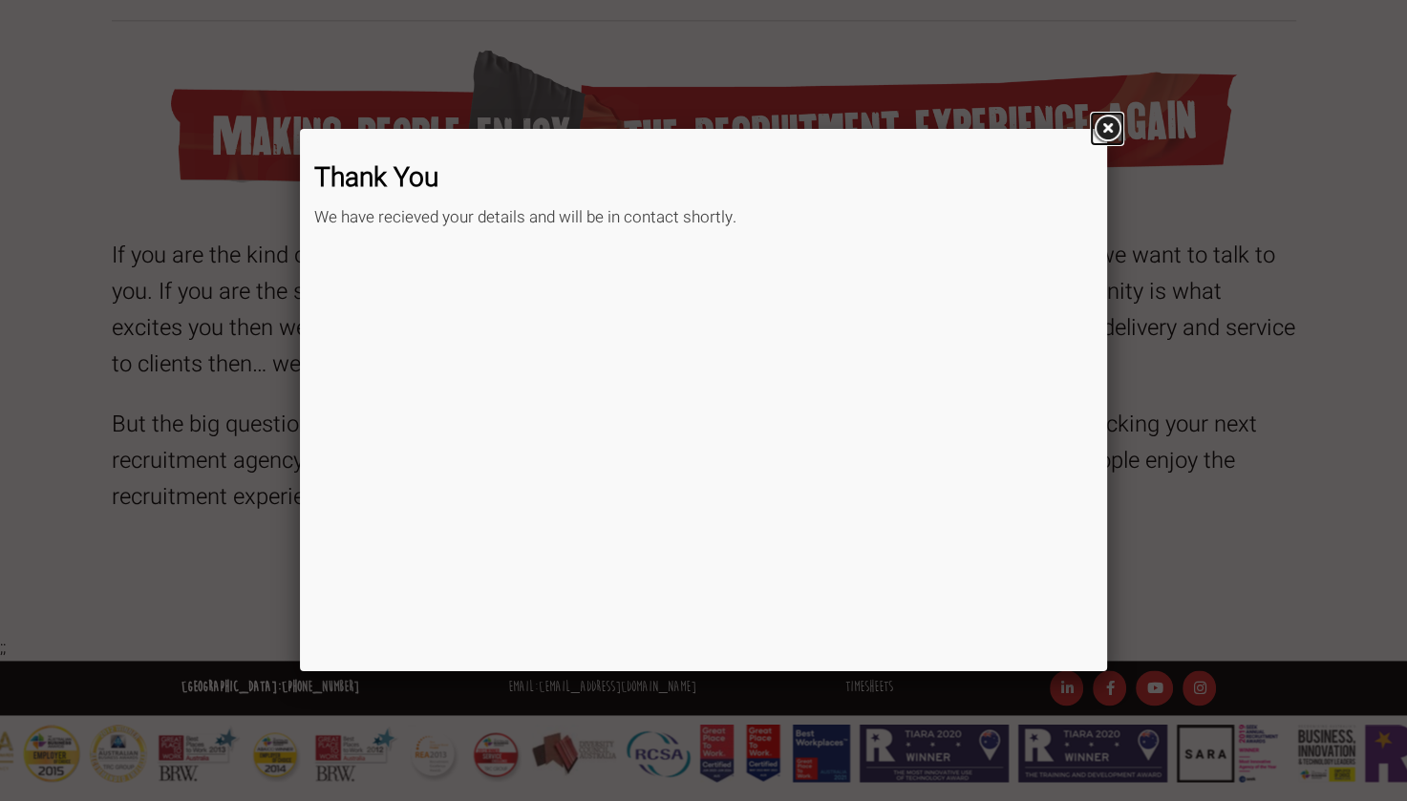
click at [1105, 132] on link at bounding box center [1107, 129] width 34 height 34
